Goal: Find specific page/section: Find specific page/section

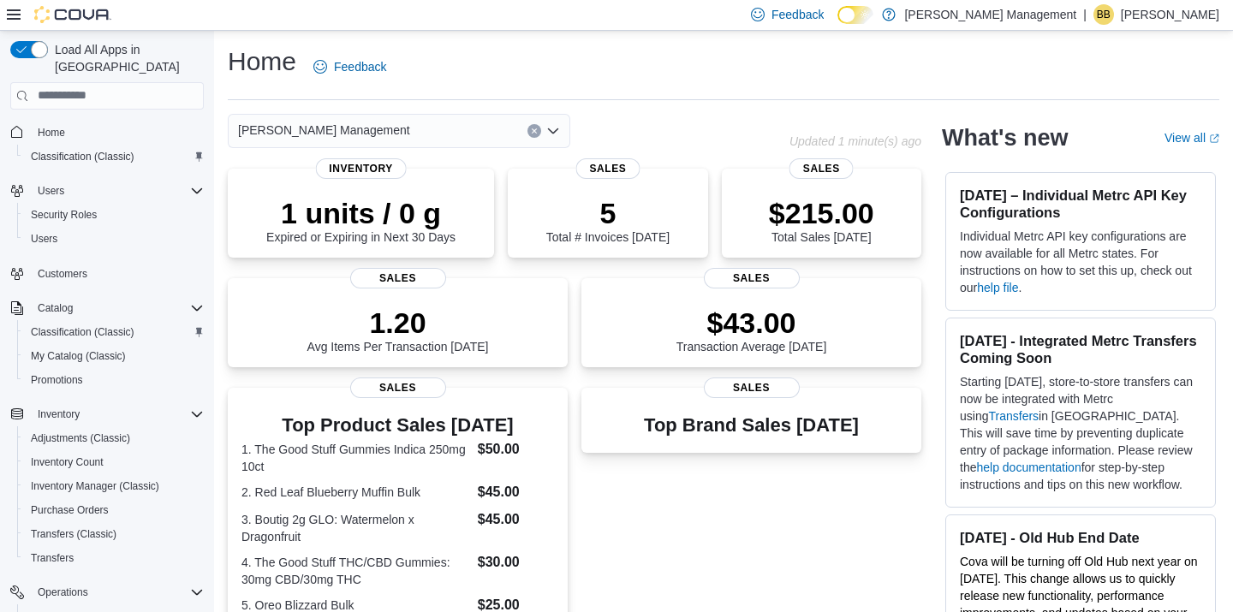
click at [420, 126] on div "[PERSON_NAME] Management" at bounding box center [399, 131] width 342 height 34
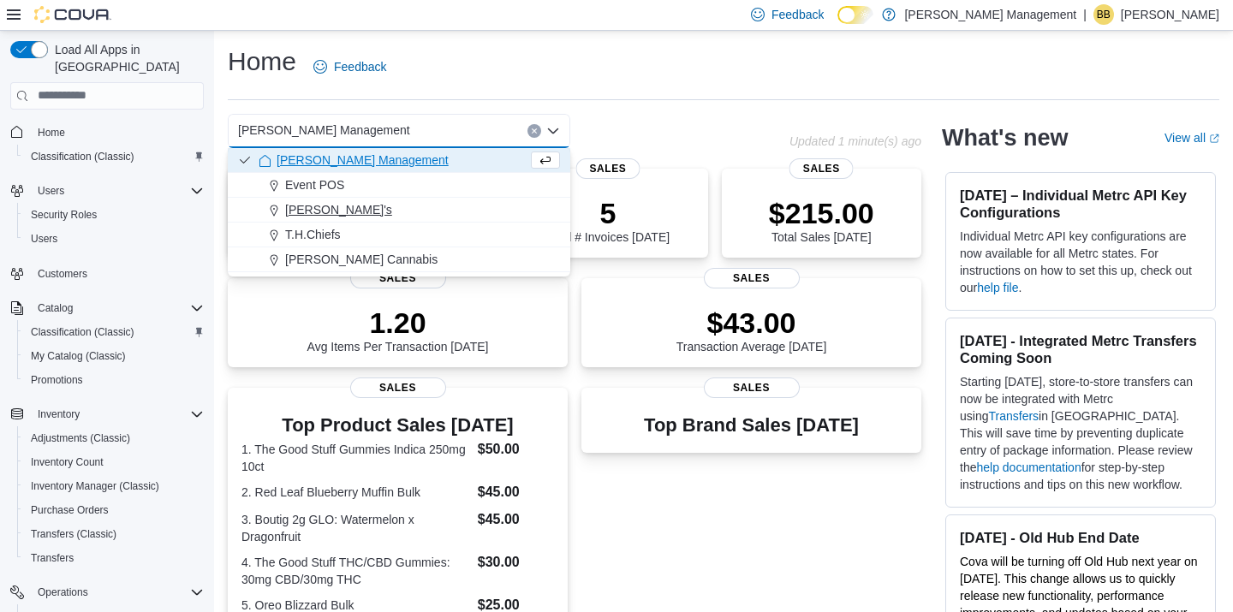
click at [369, 201] on div "[PERSON_NAME]'s" at bounding box center [409, 209] width 301 height 17
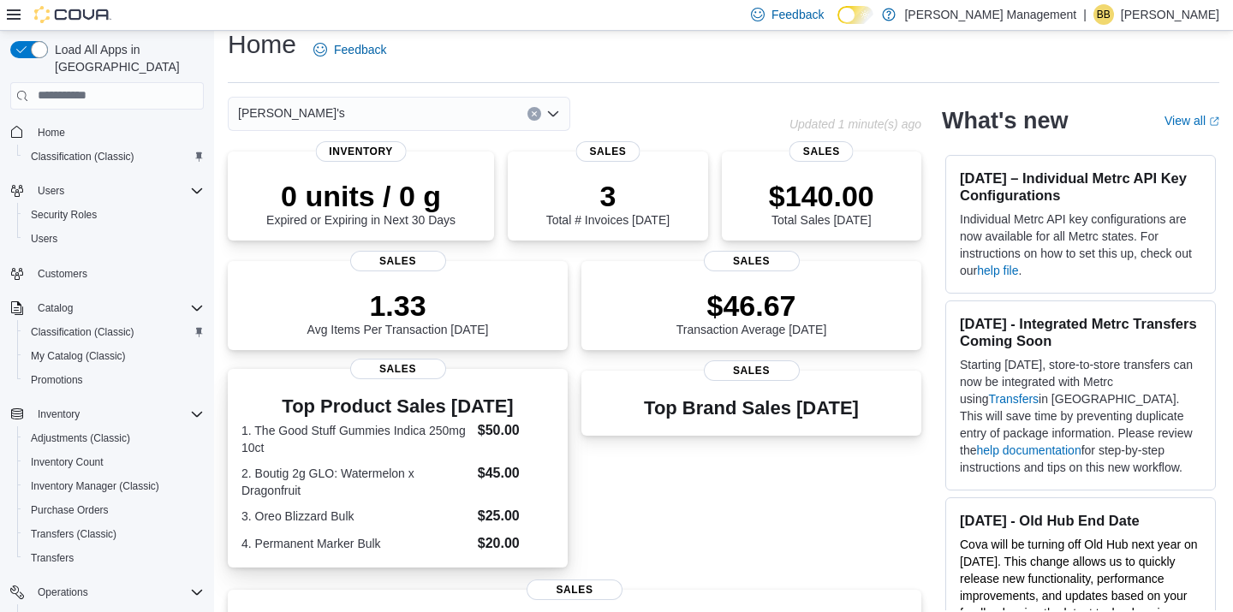
scroll to position [15, 0]
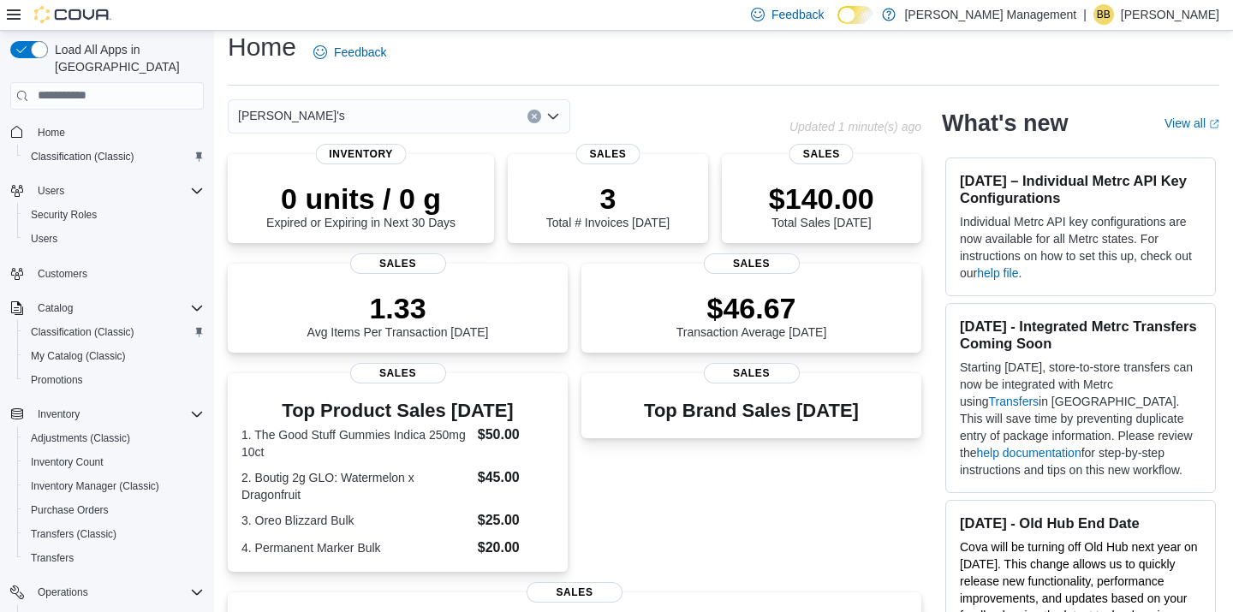
click at [414, 118] on div "[PERSON_NAME]'s" at bounding box center [399, 116] width 342 height 34
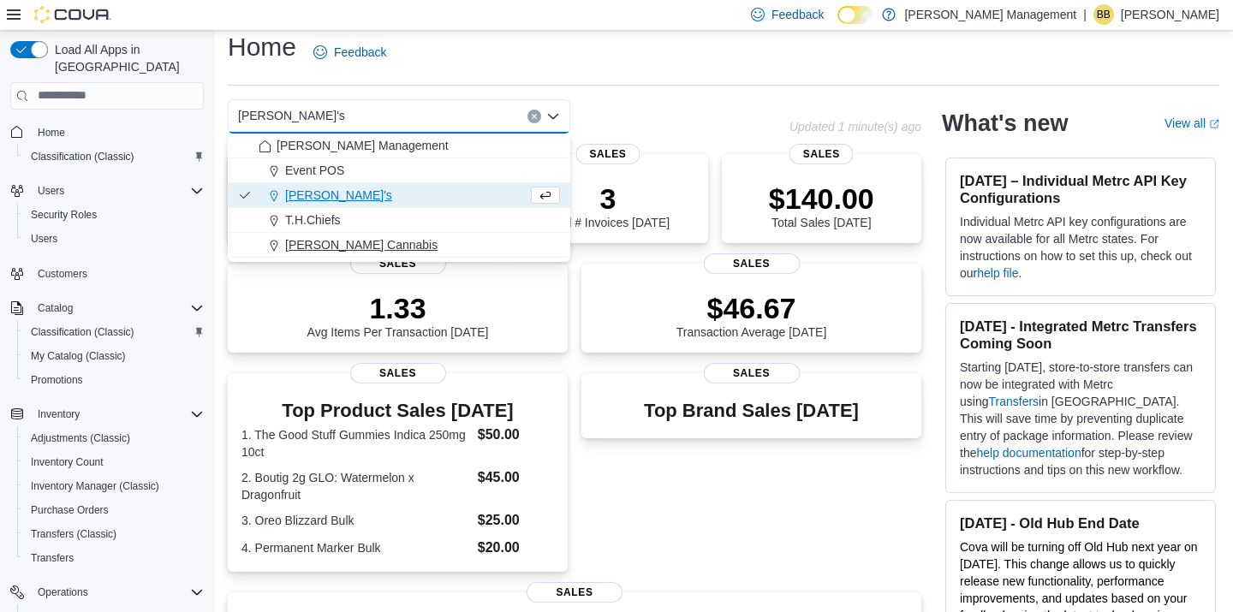
click at [339, 238] on span "[PERSON_NAME] Cannabis" at bounding box center [361, 244] width 152 height 17
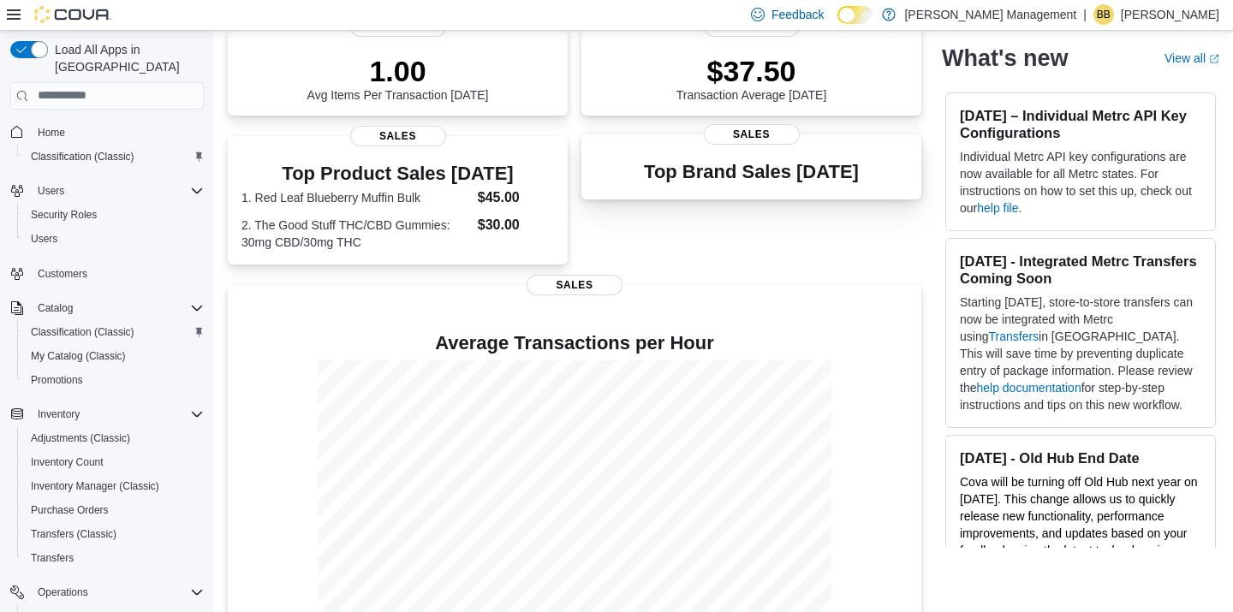
scroll to position [0, 0]
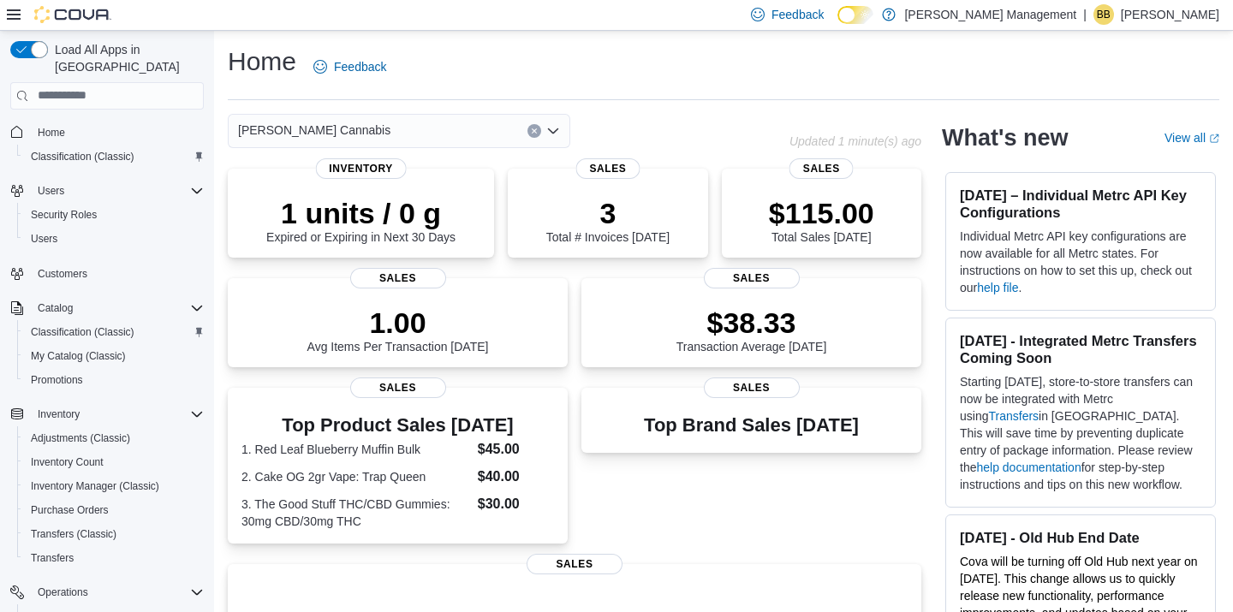
click at [615, 200] on p "3" at bounding box center [607, 213] width 123 height 34
click at [615, 200] on p "3" at bounding box center [607, 211] width 123 height 34
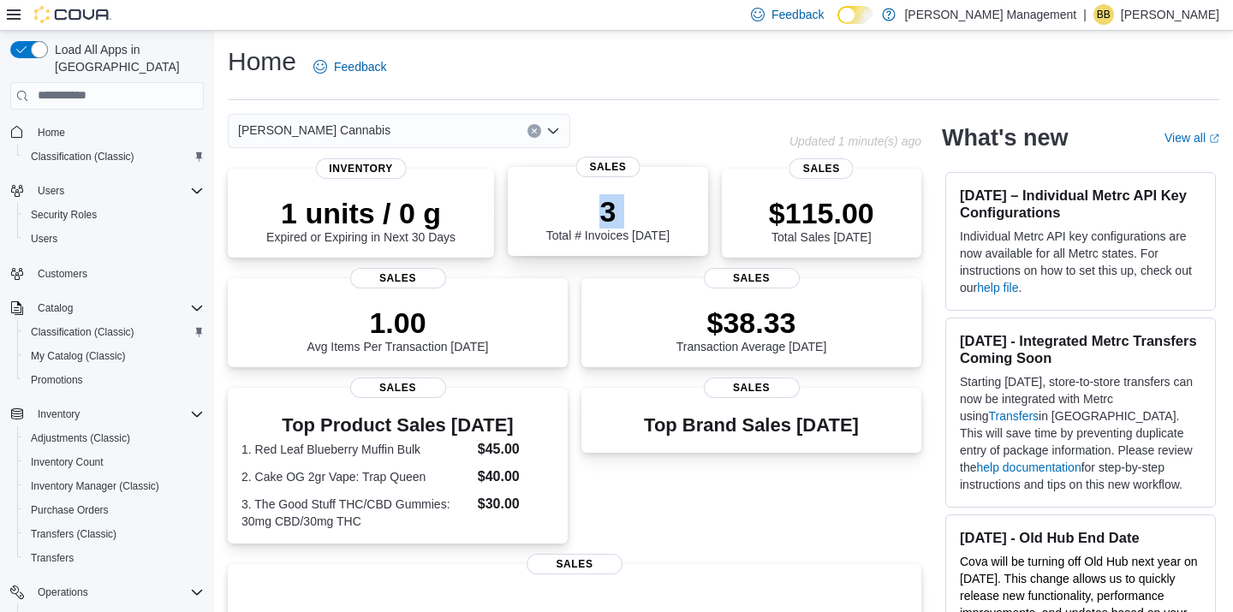
click at [615, 200] on p "3" at bounding box center [607, 211] width 123 height 34
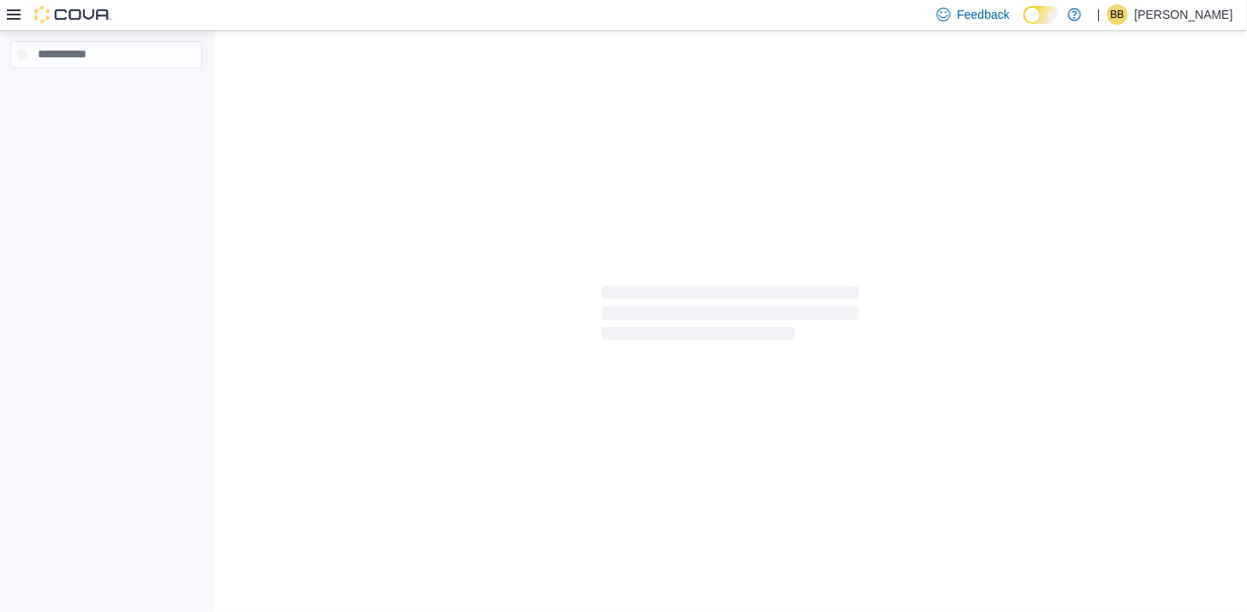
click at [615, 200] on div at bounding box center [730, 317] width 1033 height 572
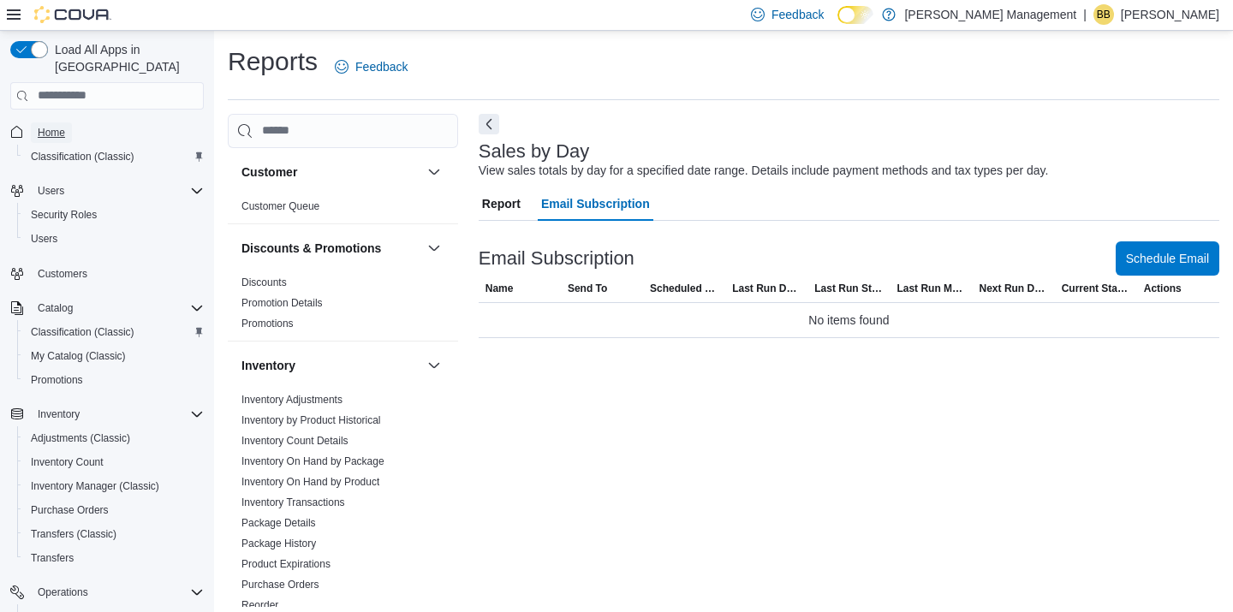
click at [45, 126] on span "Home" at bounding box center [51, 133] width 27 height 14
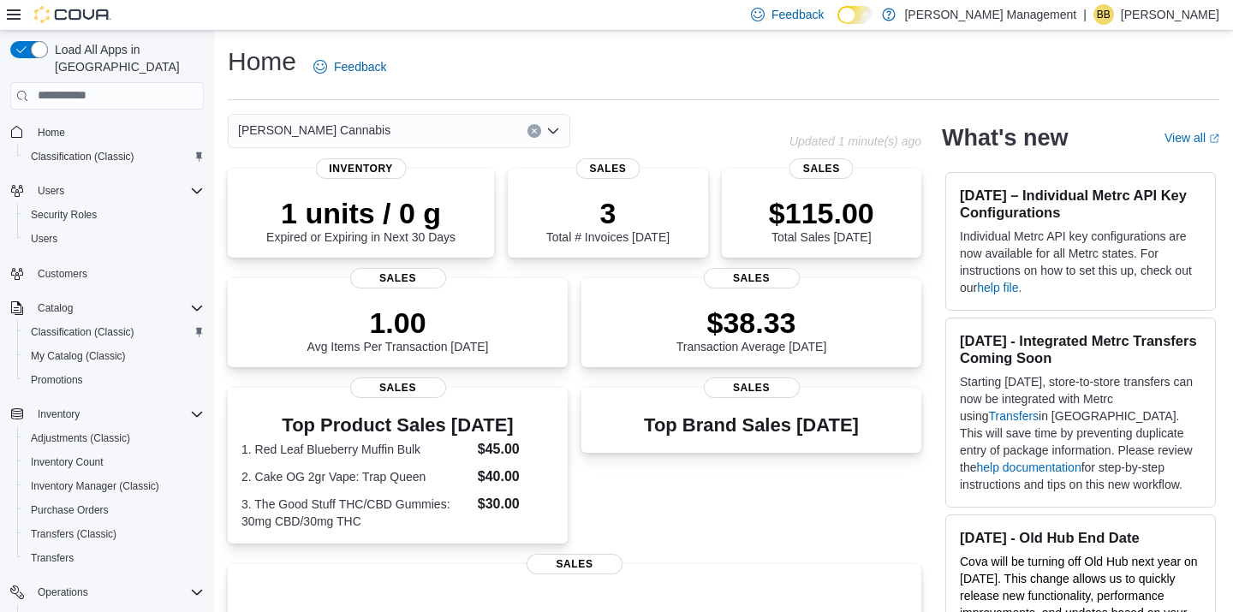
click at [392, 133] on div "[PERSON_NAME] Cannabis" at bounding box center [399, 131] width 342 height 34
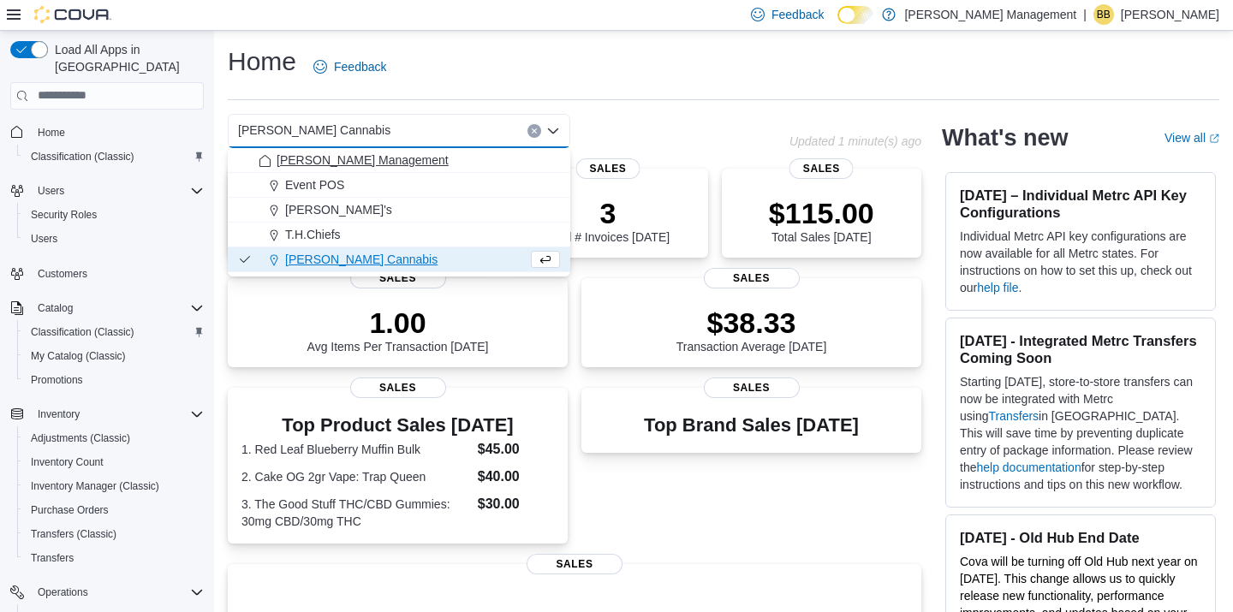
click at [372, 154] on span "[PERSON_NAME] Management" at bounding box center [363, 160] width 172 height 17
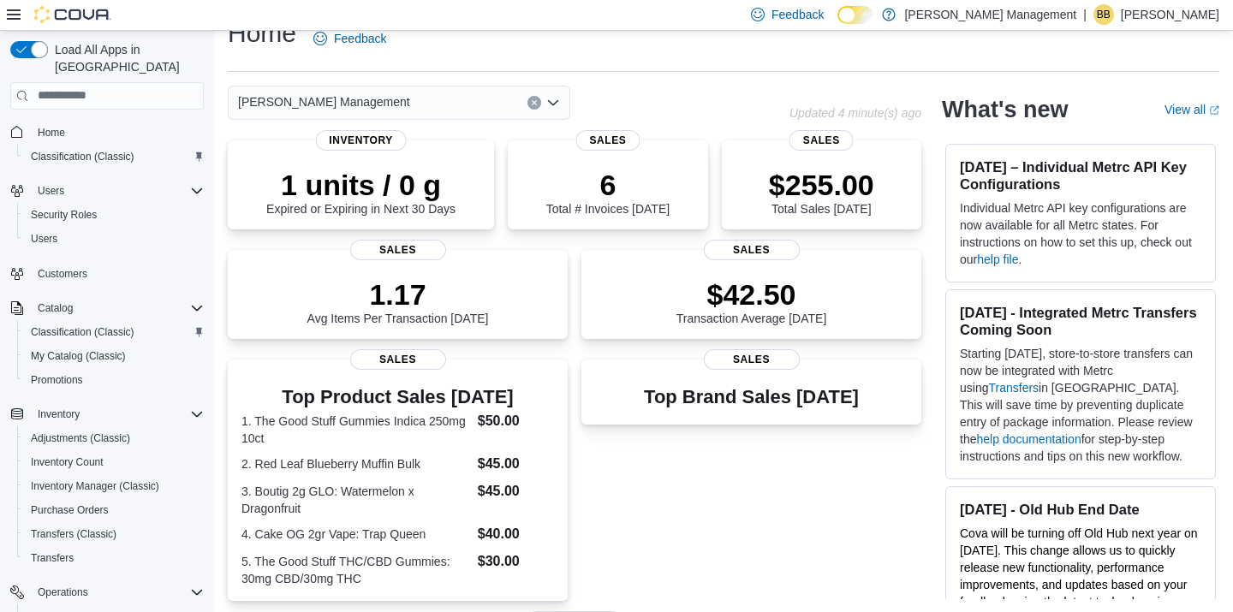
scroll to position [67, 0]
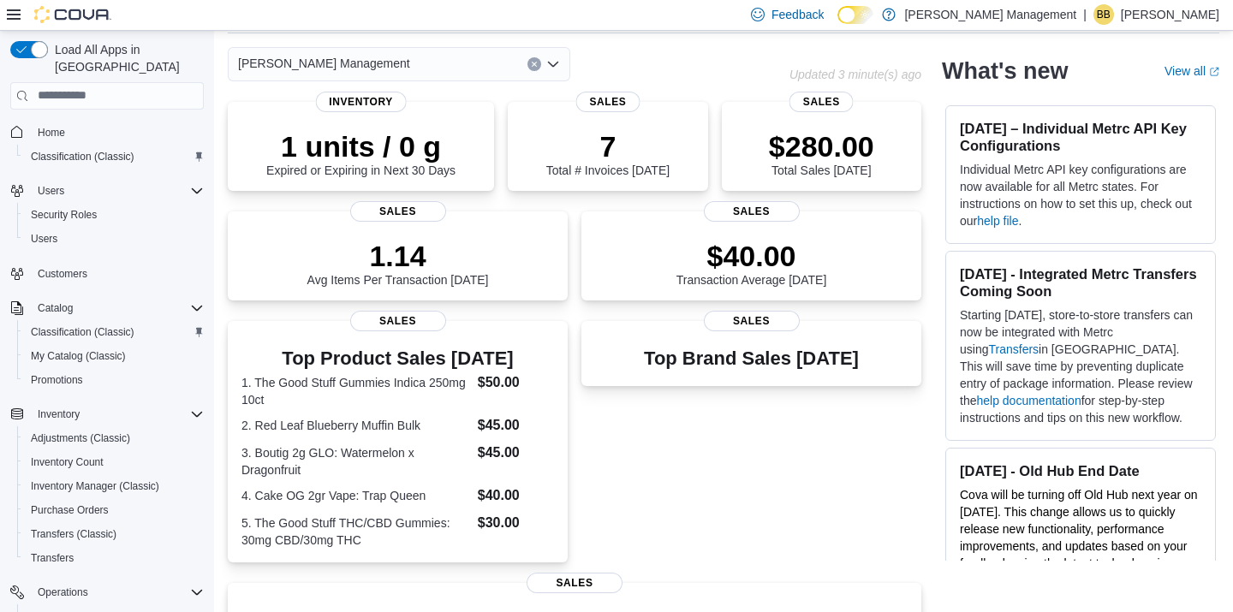
click at [644, 62] on div "[PERSON_NAME] Management" at bounding box center [509, 64] width 562 height 34
click at [428, 63] on div "[PERSON_NAME] Management" at bounding box center [399, 64] width 342 height 34
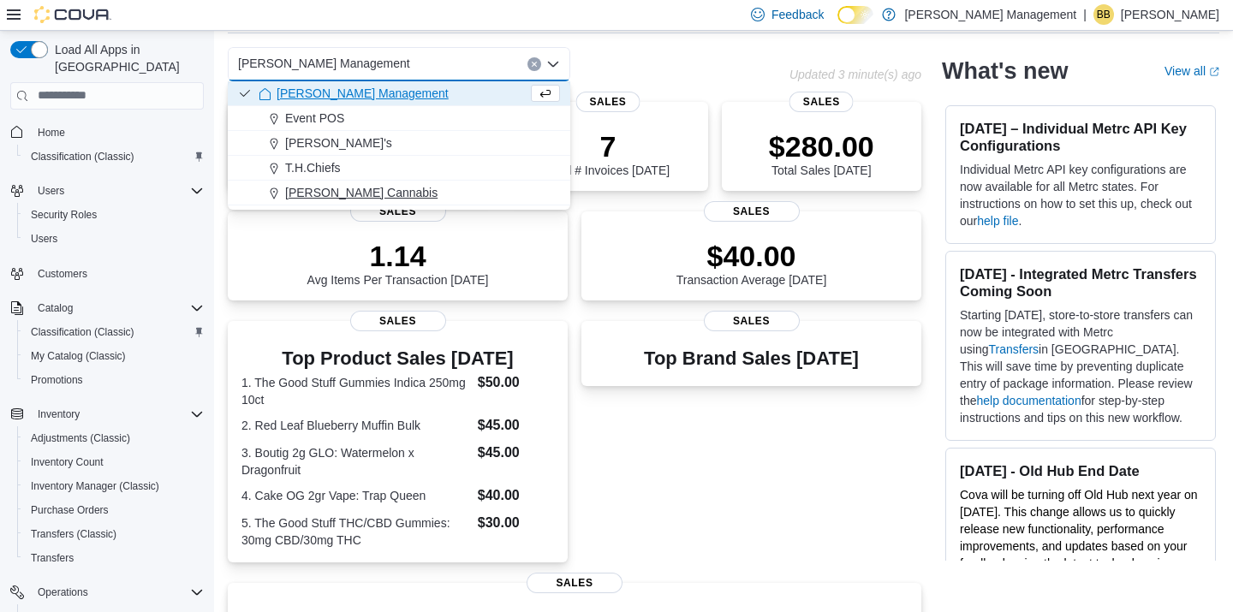
click at [369, 192] on span "[PERSON_NAME] Cannabis" at bounding box center [361, 192] width 152 height 17
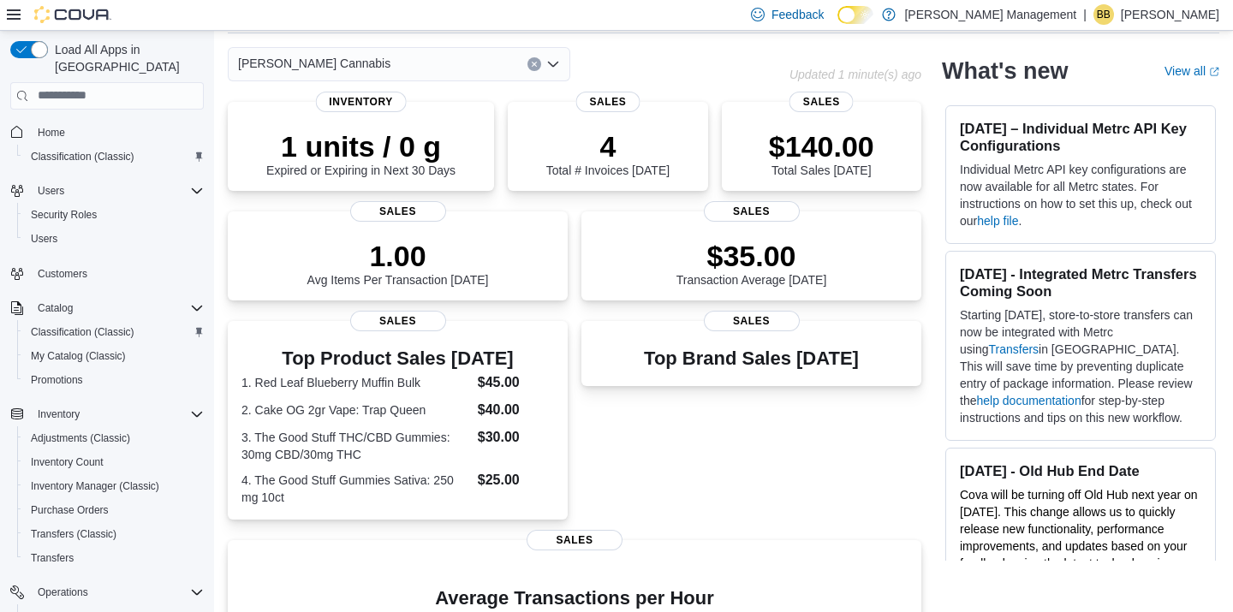
click at [407, 62] on div "[PERSON_NAME] Cannabis" at bounding box center [399, 64] width 342 height 34
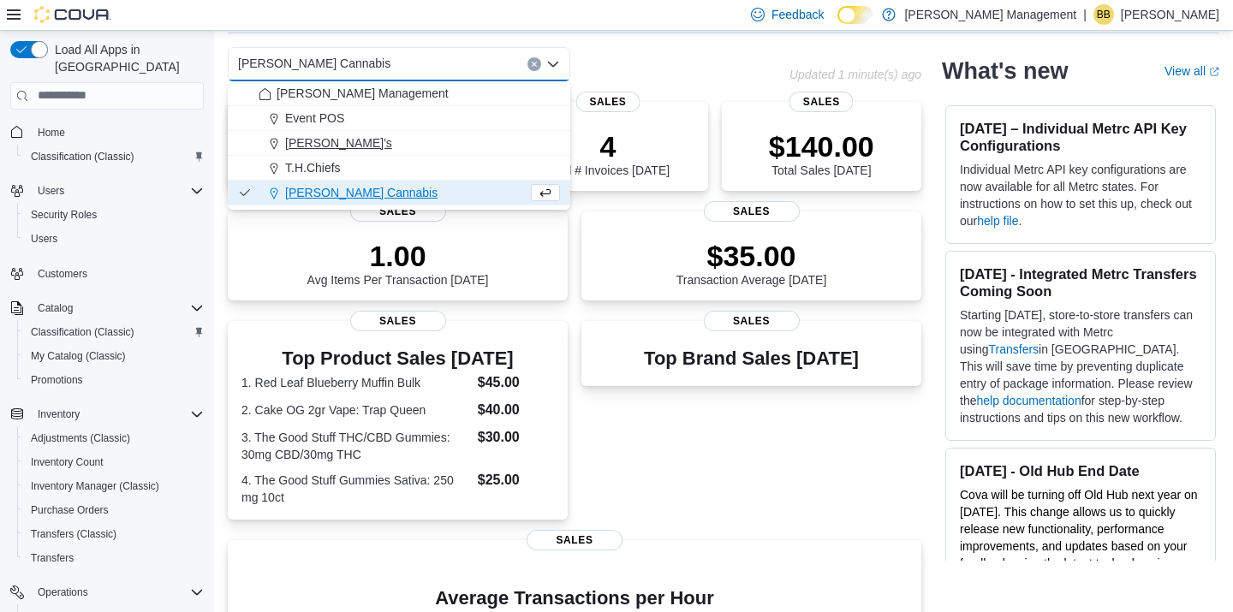
click at [354, 135] on div "[PERSON_NAME]'s" at bounding box center [409, 142] width 301 height 17
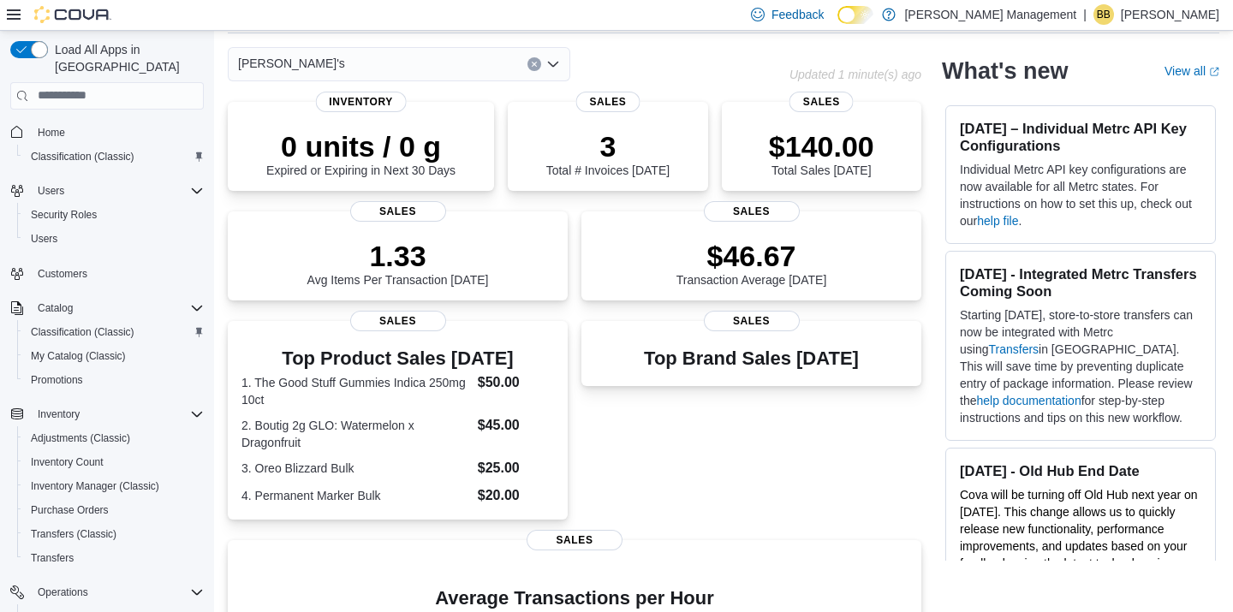
click at [398, 65] on div "[PERSON_NAME]'s" at bounding box center [399, 64] width 342 height 34
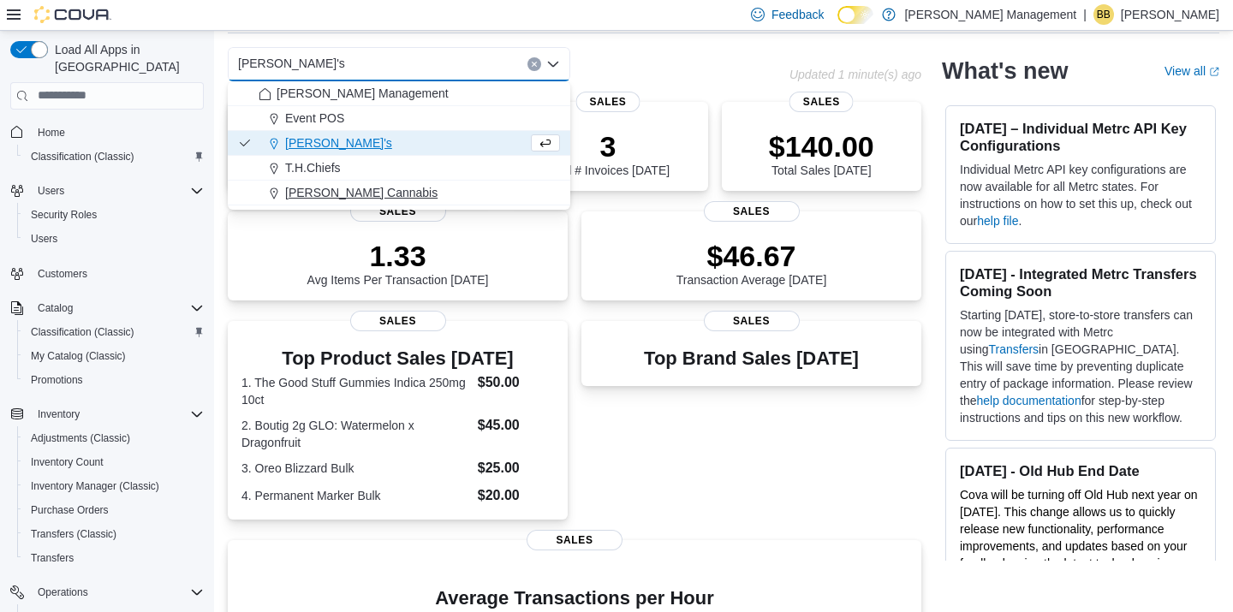
click at [349, 194] on span "[PERSON_NAME] Cannabis" at bounding box center [361, 192] width 152 height 17
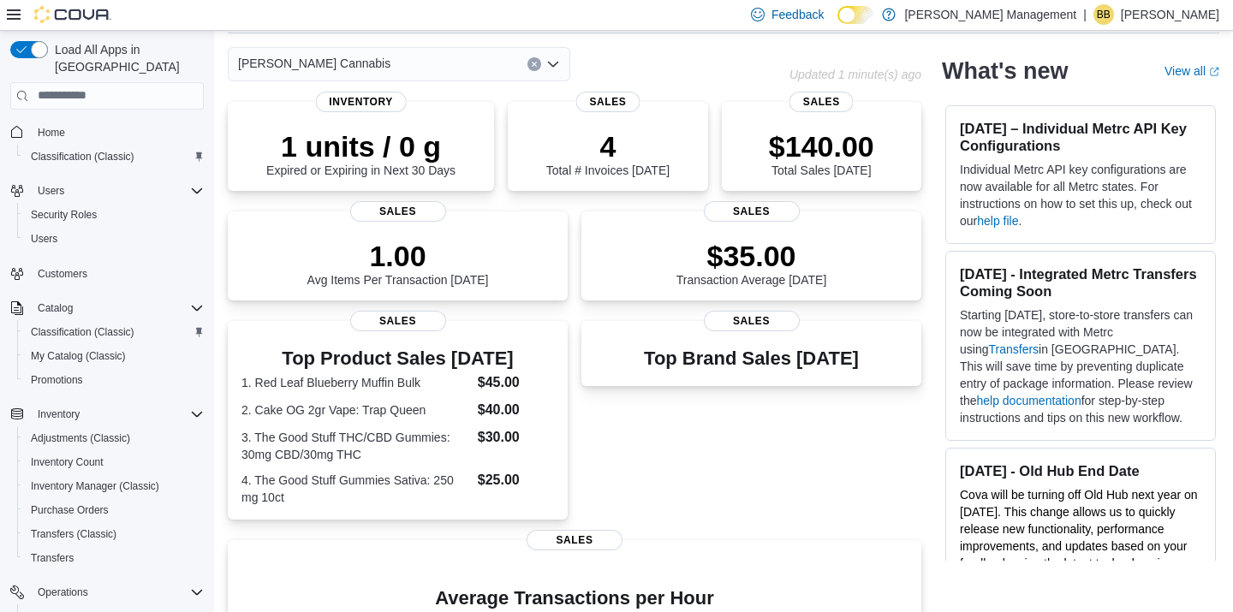
click at [485, 70] on div "[PERSON_NAME] Cannabis" at bounding box center [399, 64] width 342 height 34
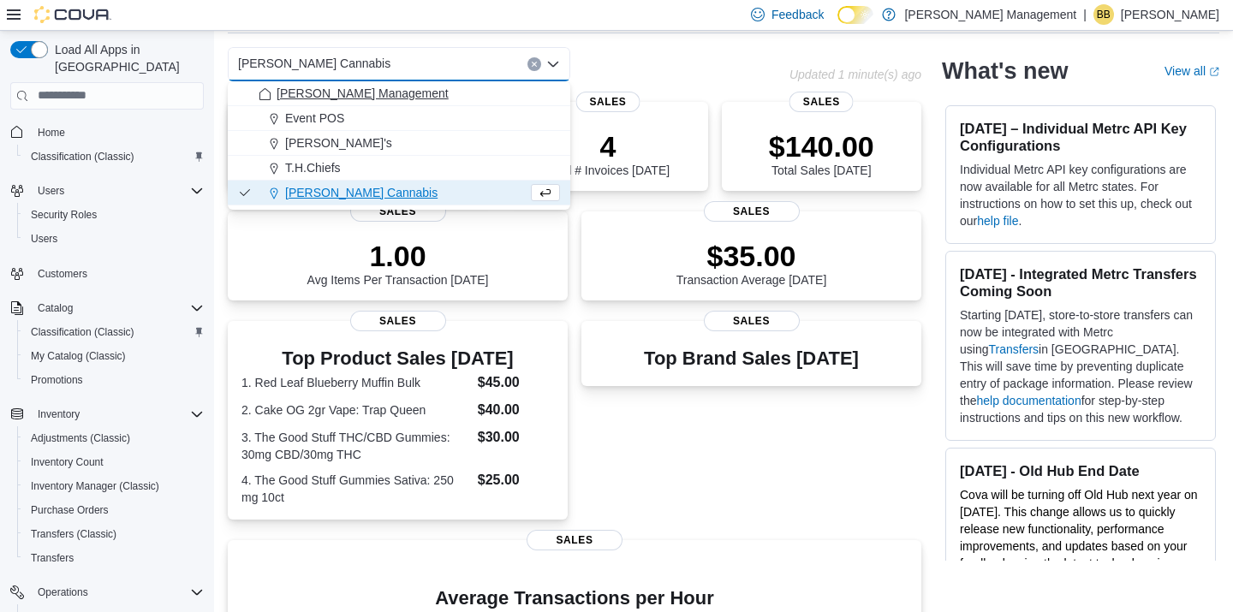
click at [434, 91] on div "[PERSON_NAME] Management" at bounding box center [409, 93] width 301 height 17
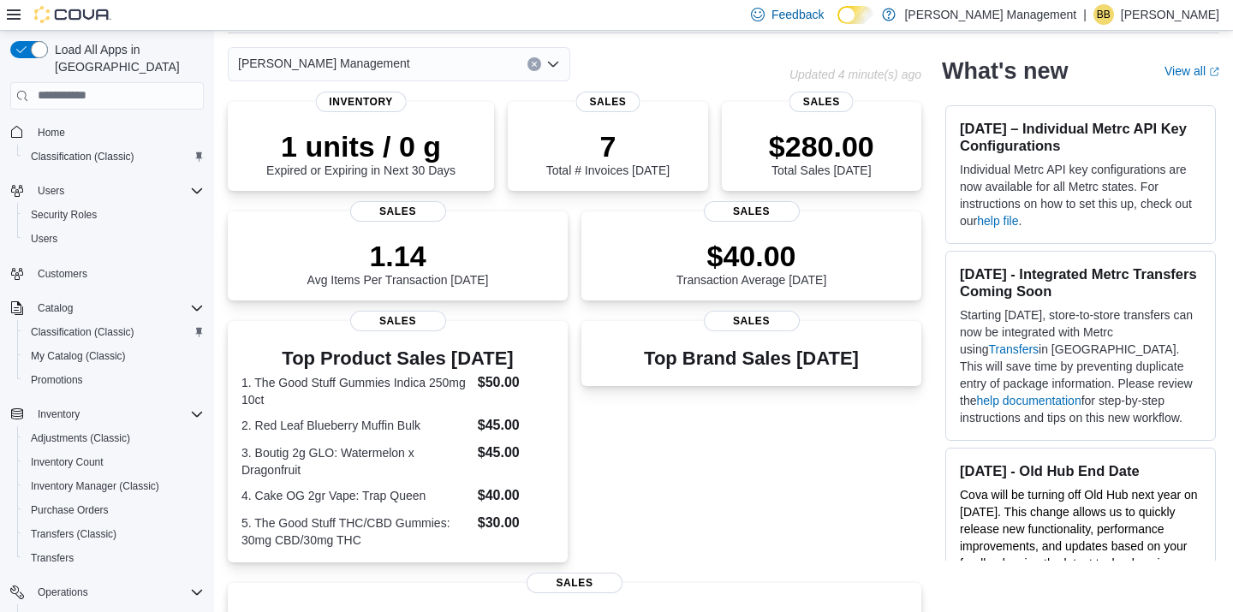
click at [736, 440] on div "Top Brand Sales Today Sales" at bounding box center [751, 441] width 340 height 241
